Goal: Transaction & Acquisition: Purchase product/service

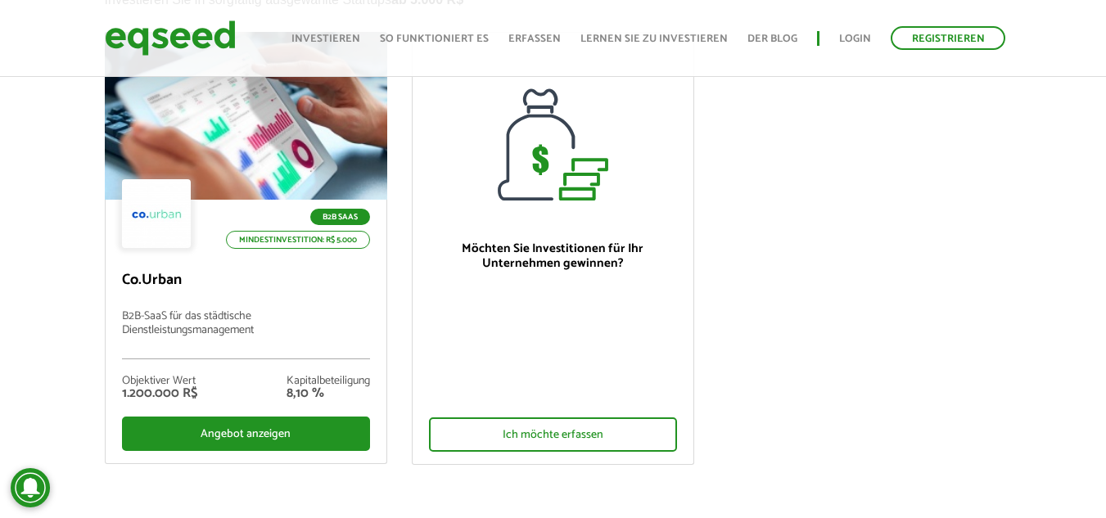
scroll to position [160, 0]
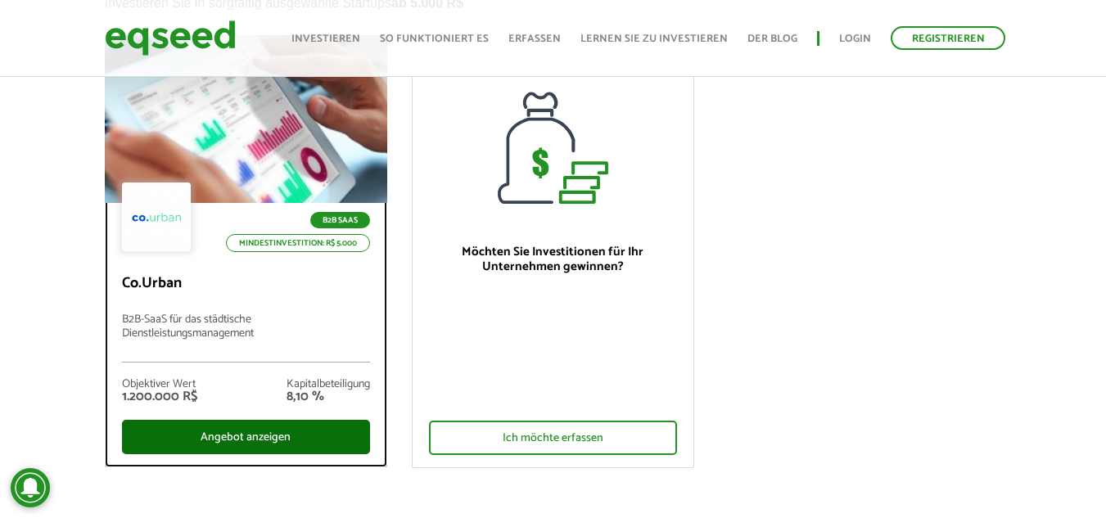
click at [253, 439] on font "Angebot anzeigen" at bounding box center [245, 437] width 90 height 19
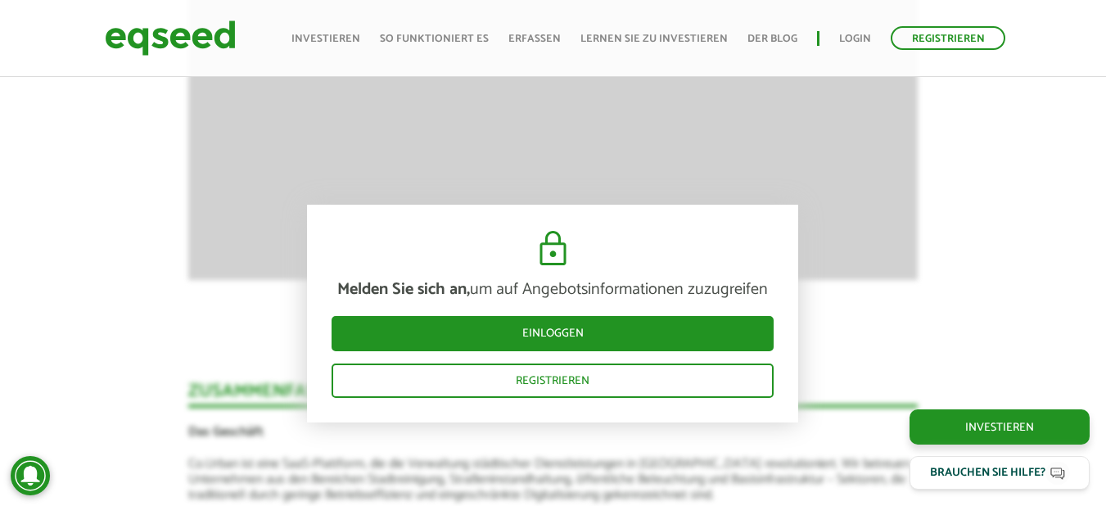
scroll to position [2129, 0]
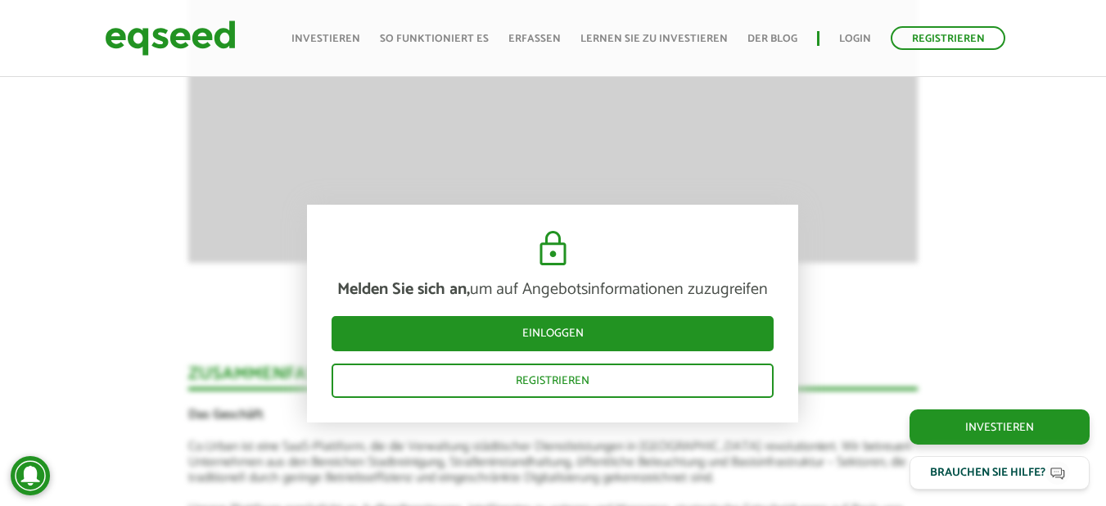
drag, startPoint x: 1111, startPoint y: 37, endPoint x: 1116, endPoint y: 242, distance: 205.5
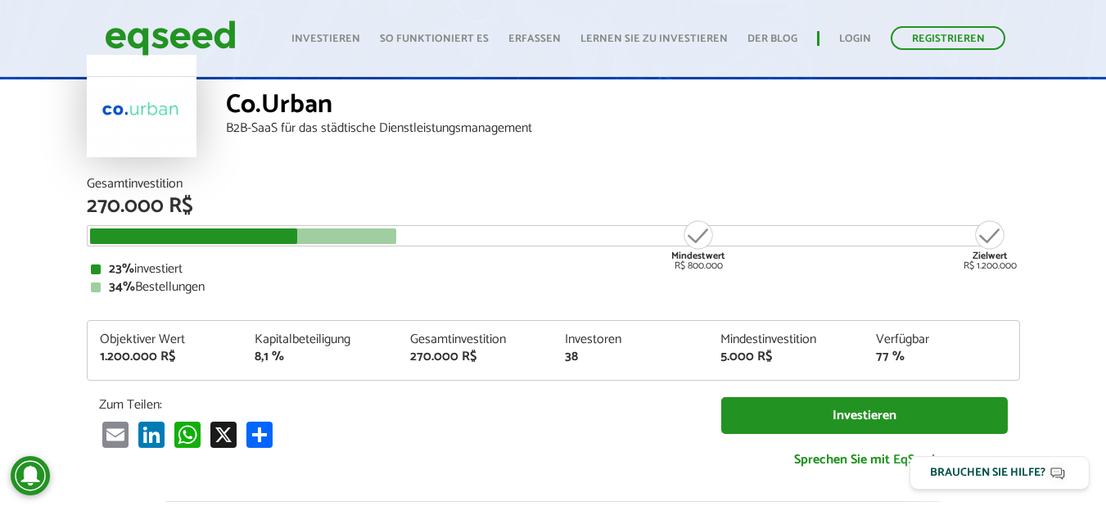
scroll to position [0, 0]
